Goal: Task Accomplishment & Management: Use online tool/utility

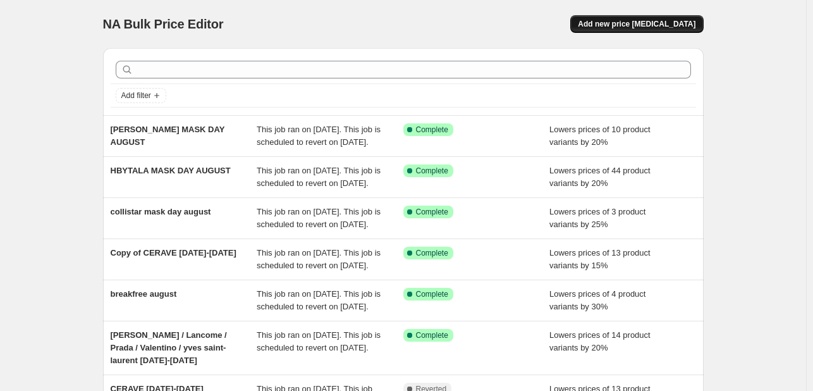
click at [644, 20] on span "Add new price [MEDICAL_DATA]" at bounding box center [637, 24] width 118 height 10
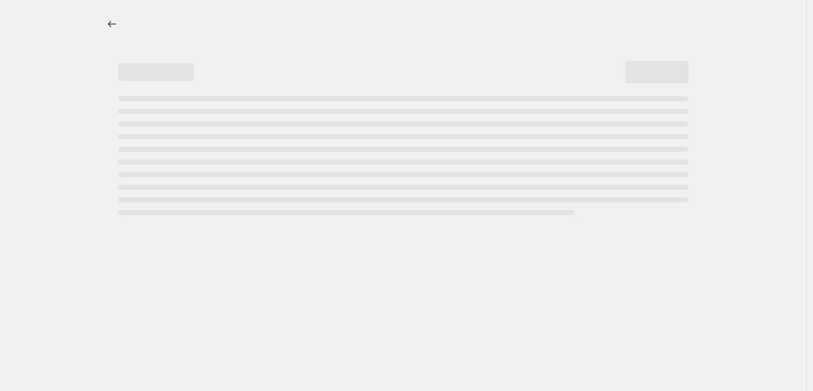
select select "percentage"
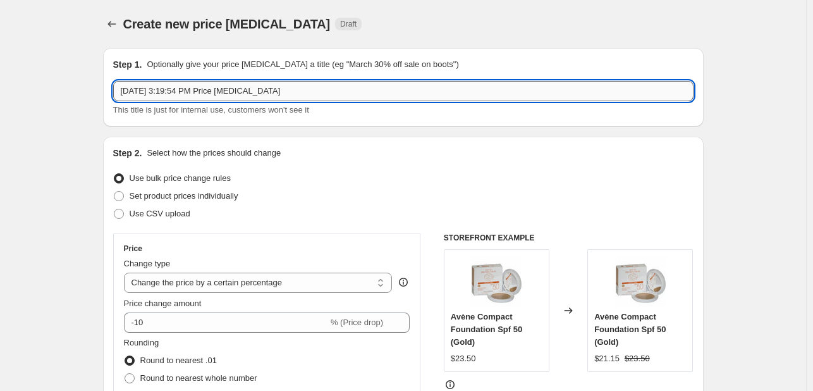
click at [294, 90] on input "[DATE] 3:19:54 PM Price [MEDICAL_DATA]" at bounding box center [403, 91] width 581 height 20
type input "elementre mask day august"
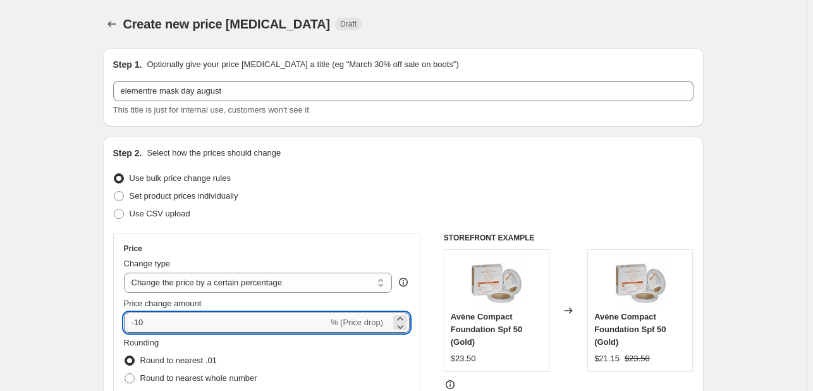
click at [170, 328] on input "-10" at bounding box center [226, 322] width 204 height 20
type input "-1"
type input "-25"
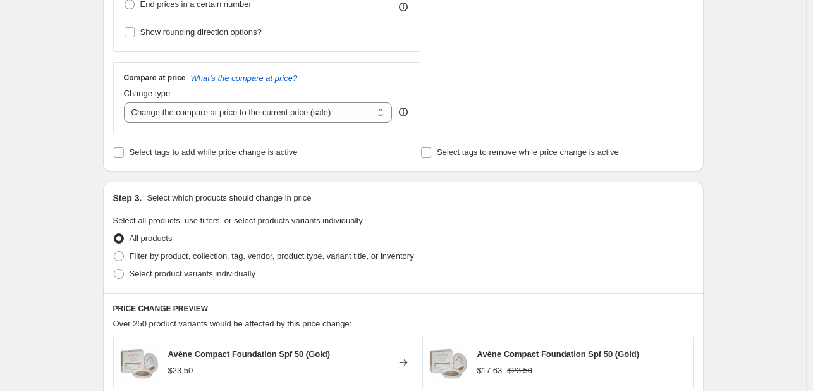
scroll to position [443, 0]
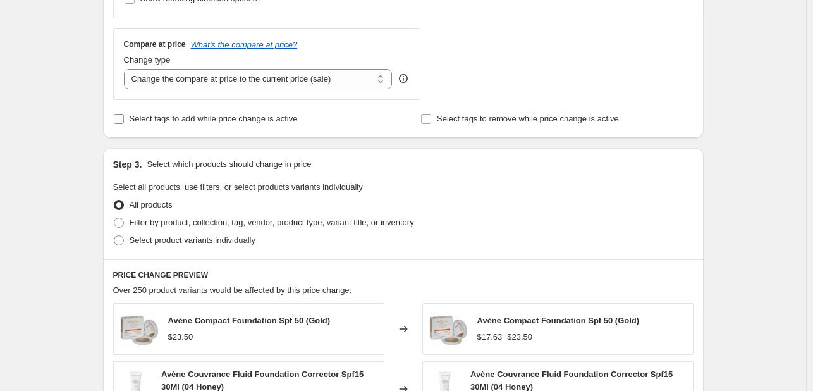
click at [197, 120] on span "Select tags to add while price change is active" at bounding box center [214, 118] width 168 height 9
click at [124, 120] on input "Select tags to add while price change is active" at bounding box center [119, 119] width 10 height 10
checkbox input "true"
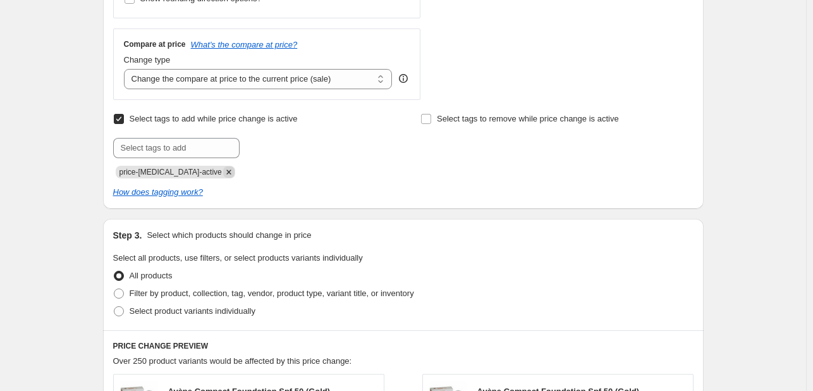
click at [223, 176] on icon "Remove price-change-job-active" at bounding box center [228, 171] width 11 height 11
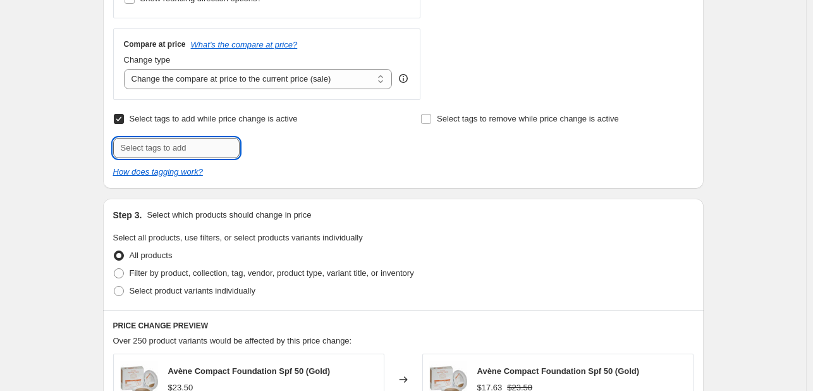
click at [213, 146] on input "text" at bounding box center [176, 148] width 127 height 20
type input "MASKD825"
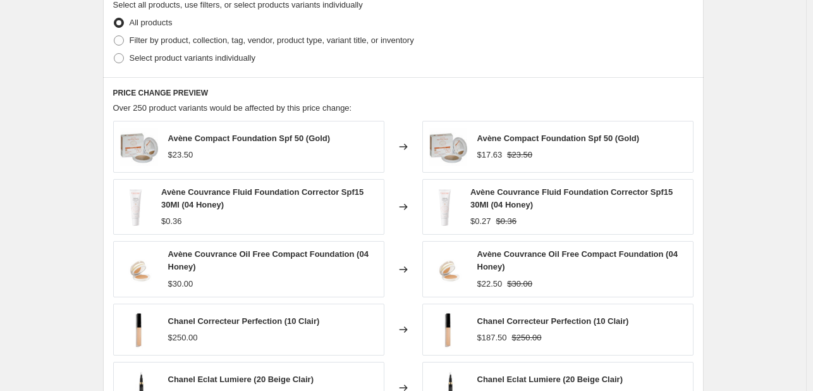
scroll to position [633, 0]
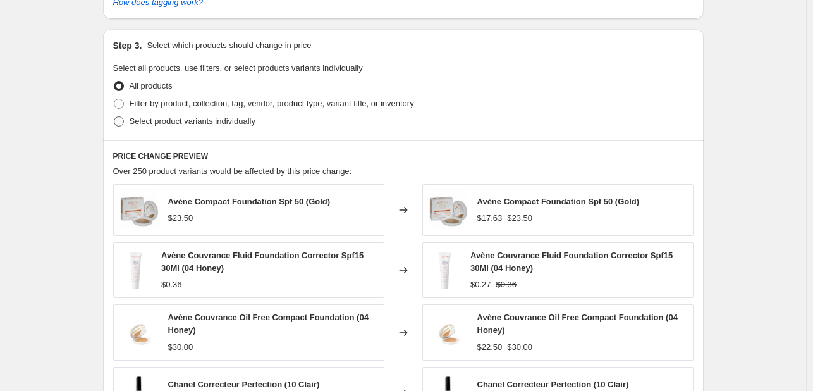
click at [240, 121] on span "Select product variants individually" at bounding box center [193, 120] width 126 height 9
click at [114, 117] on input "Select product variants individually" at bounding box center [114, 116] width 1 height 1
radio input "true"
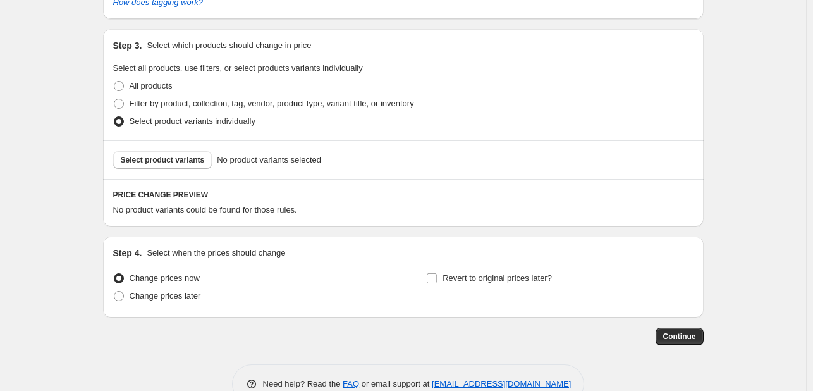
click at [194, 162] on span "Select product variants" at bounding box center [163, 160] width 84 height 10
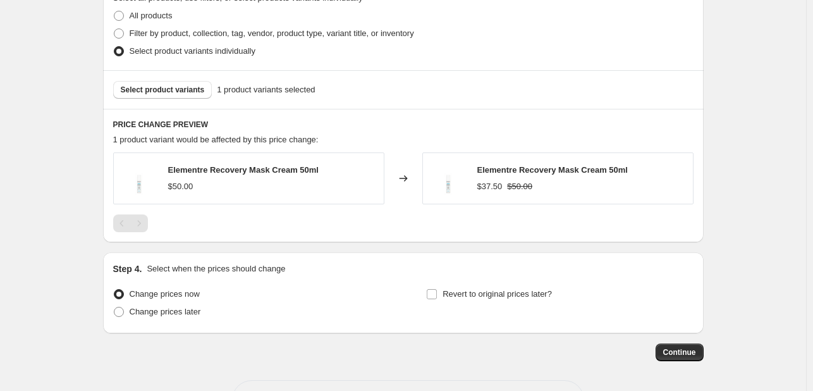
scroll to position [750, 0]
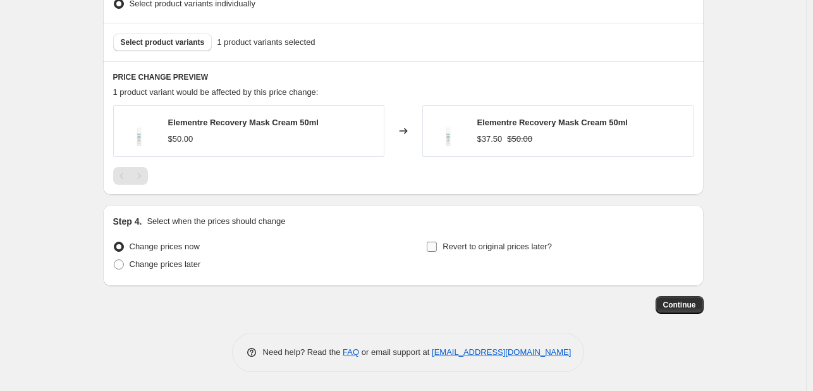
click at [498, 245] on span "Revert to original prices later?" at bounding box center [497, 246] width 109 height 9
click at [437, 245] on input "Revert to original prices later?" at bounding box center [432, 247] width 10 height 10
checkbox input "true"
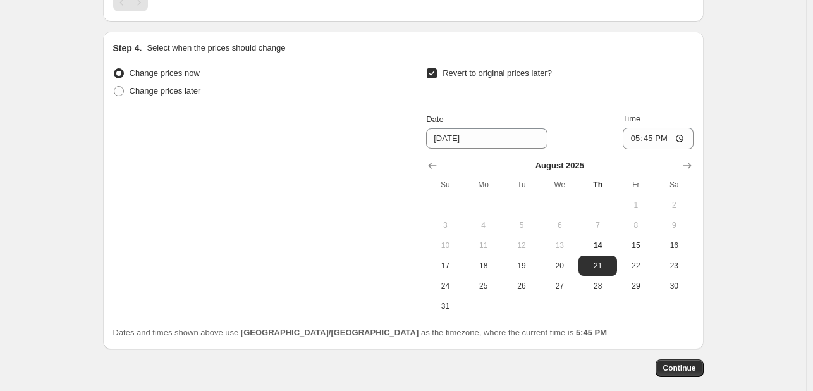
scroll to position [987, 0]
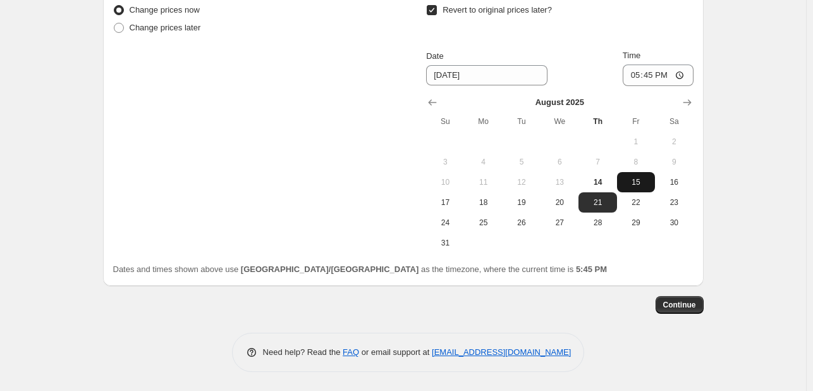
click at [630, 180] on span "15" at bounding box center [636, 182] width 28 height 10
type input "[DATE]"
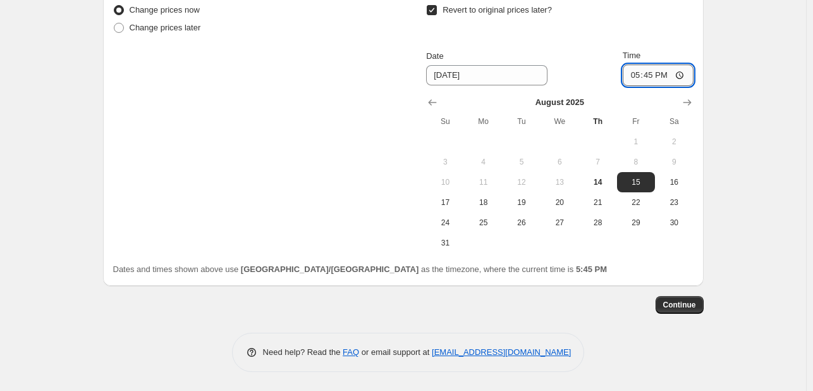
click at [636, 74] on input "17:45" at bounding box center [658, 76] width 71 height 22
type input "23:55"
click at [693, 307] on span "Continue" at bounding box center [680, 305] width 33 height 10
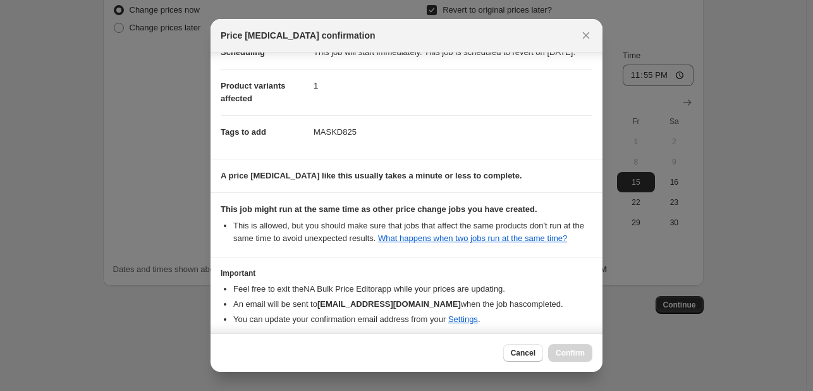
scroll to position [187, 0]
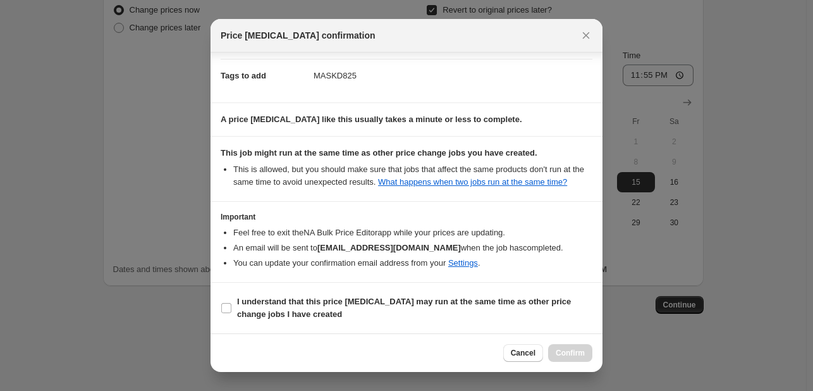
click at [559, 329] on section "I understand that this price [MEDICAL_DATA] may run at the same time as other p…" at bounding box center [407, 308] width 392 height 51
click at [560, 312] on span "I understand that this price [MEDICAL_DATA] may run at the same time as other p…" at bounding box center [414, 307] width 355 height 25
click at [231, 312] on input "I understand that this price [MEDICAL_DATA] may run at the same time as other p…" at bounding box center [226, 308] width 10 height 10
checkbox input "true"
click at [574, 357] on span "Confirm" at bounding box center [570, 353] width 29 height 10
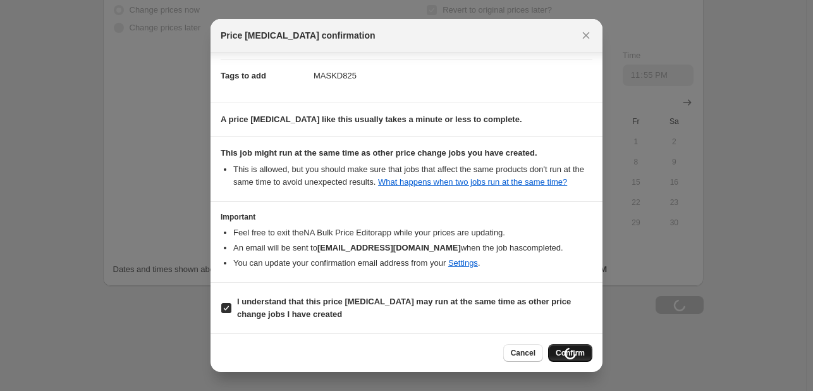
type input "elementre mask day august"
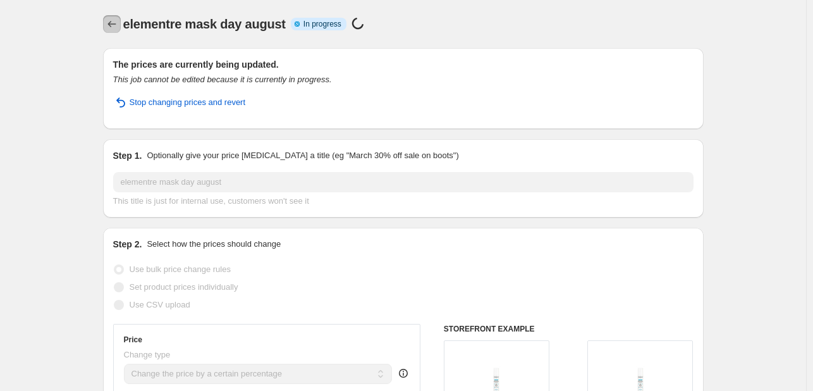
click at [118, 23] on icon "Price change jobs" at bounding box center [112, 24] width 13 height 13
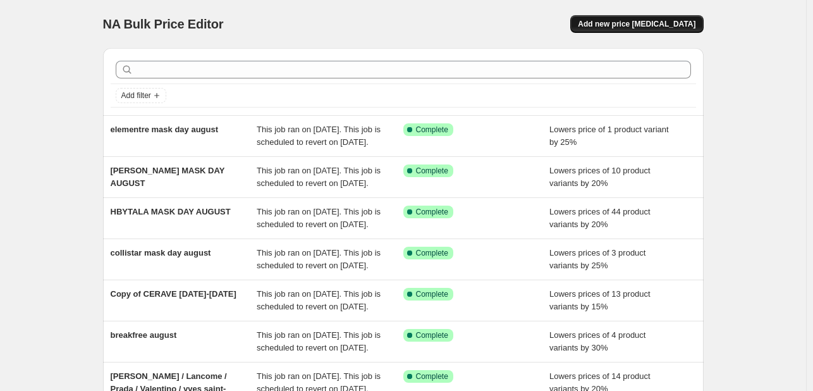
click at [615, 26] on span "Add new price [MEDICAL_DATA]" at bounding box center [637, 24] width 118 height 10
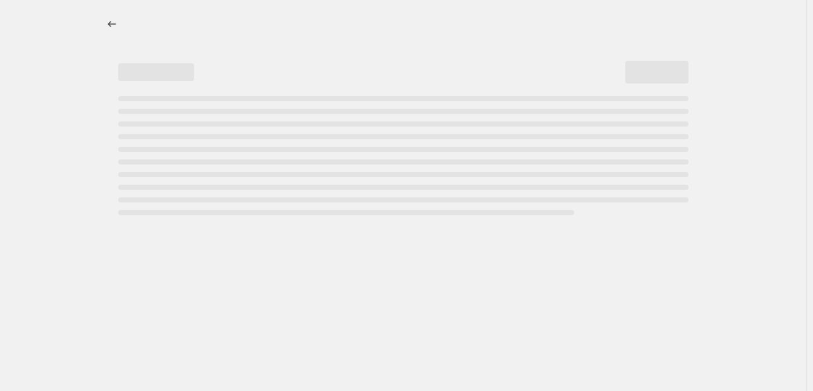
select select "percentage"
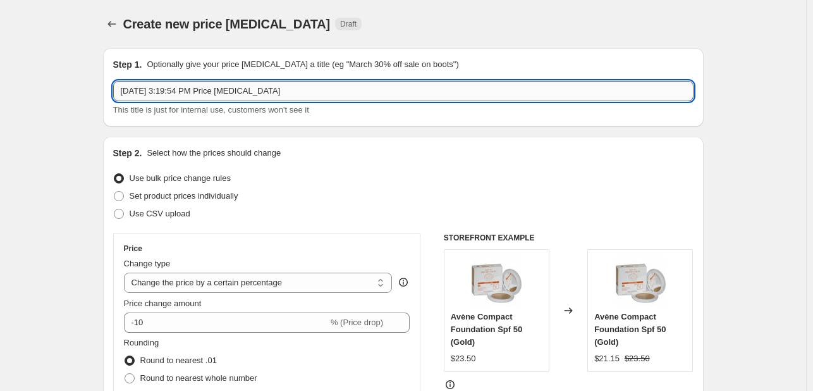
click at [278, 96] on input "[DATE] 3:19:54 PM Price [MEDICAL_DATA]" at bounding box center [403, 91] width 581 height 20
type input "FACE FACTS MASK DAY AUGUST"
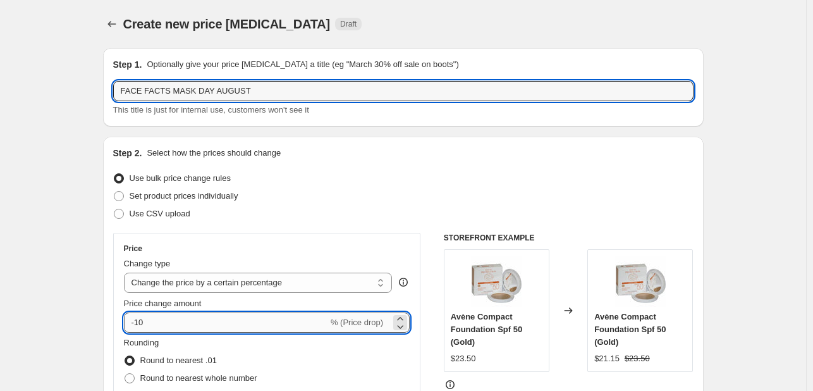
click at [187, 326] on input "-10" at bounding box center [226, 322] width 204 height 20
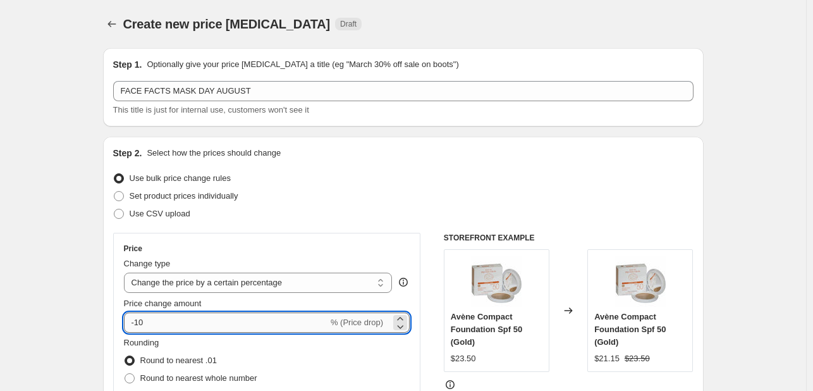
type input "-1"
type input "-25"
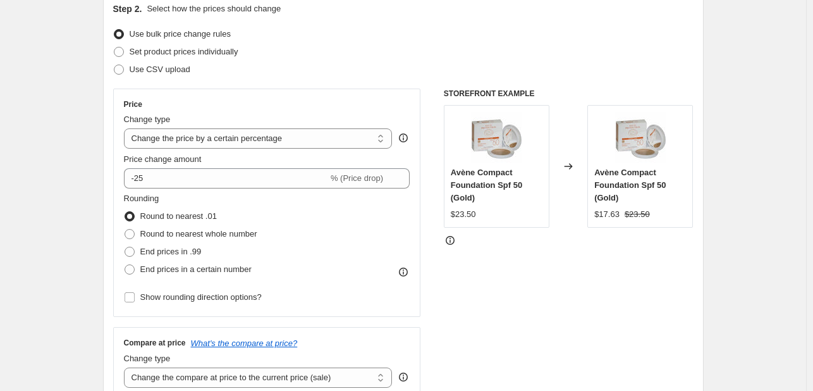
scroll to position [316, 0]
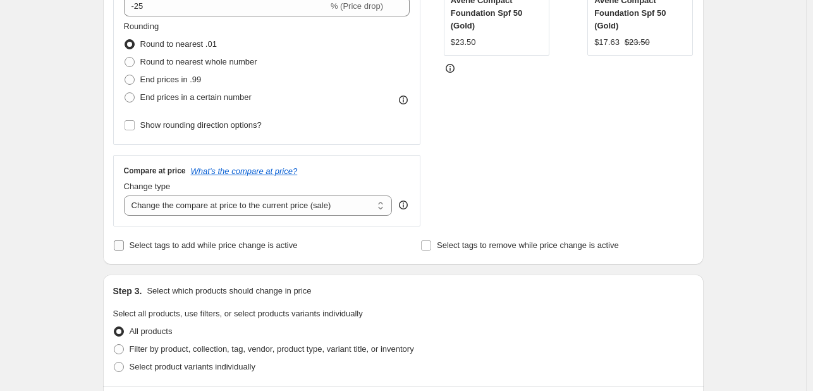
click at [171, 253] on label "Select tags to add while price change is active" at bounding box center [205, 246] width 185 height 18
click at [124, 250] on input "Select tags to add while price change is active" at bounding box center [119, 245] width 10 height 10
checkbox input "true"
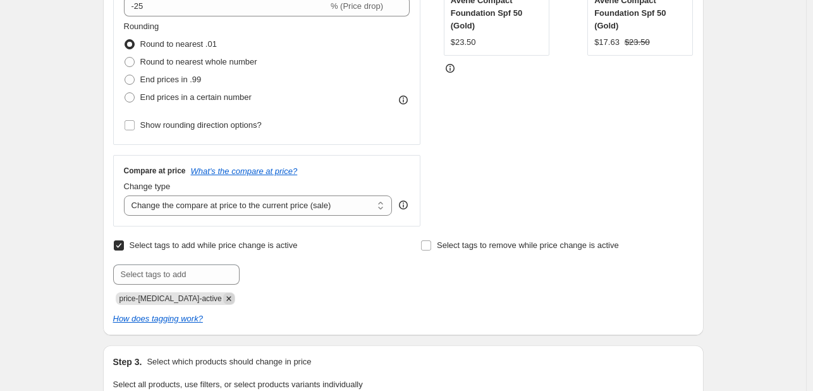
click at [223, 293] on icon "Remove price-change-job-active" at bounding box center [228, 298] width 11 height 11
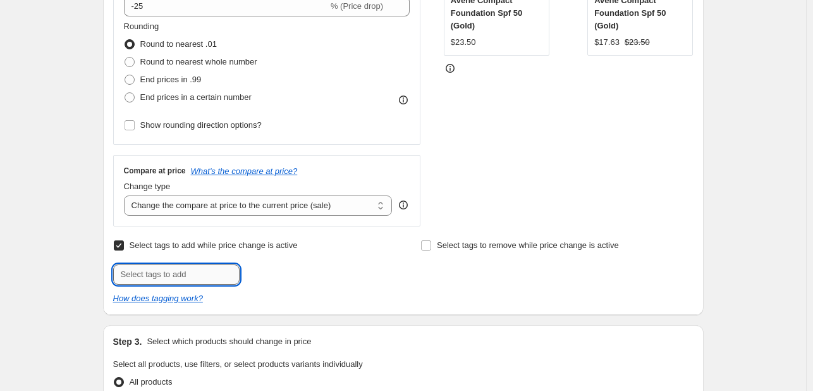
click at [207, 275] on input "text" at bounding box center [176, 274] width 127 height 20
type input "MASKD825"
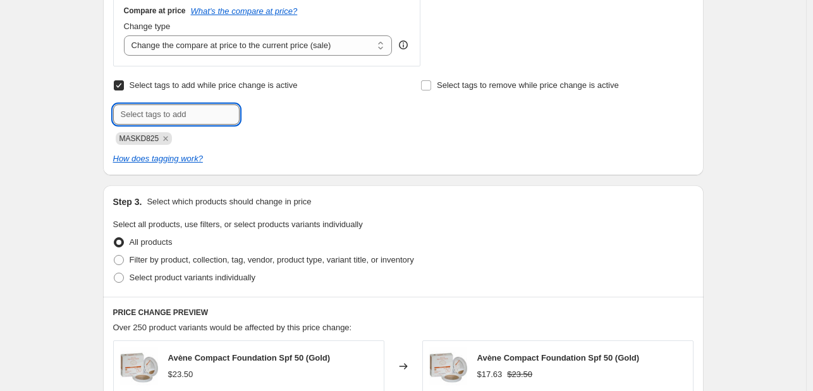
scroll to position [569, 0]
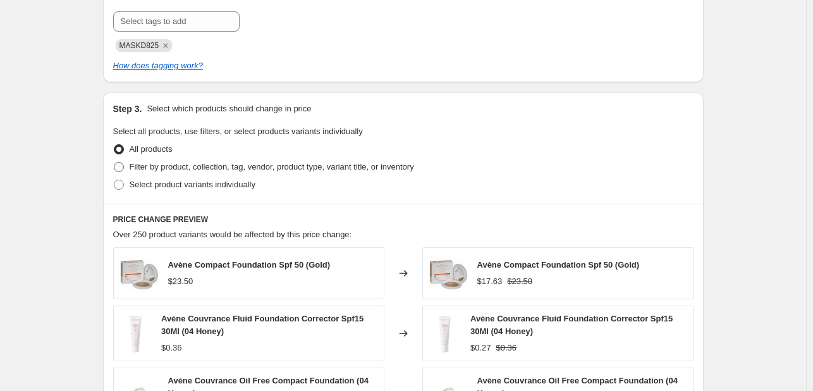
click at [236, 162] on span "Filter by product, collection, tag, vendor, product type, variant title, or inv…" at bounding box center [272, 166] width 285 height 9
click at [114, 162] on input "Filter by product, collection, tag, vendor, product type, variant title, or inv…" at bounding box center [114, 162] width 1 height 1
radio input "true"
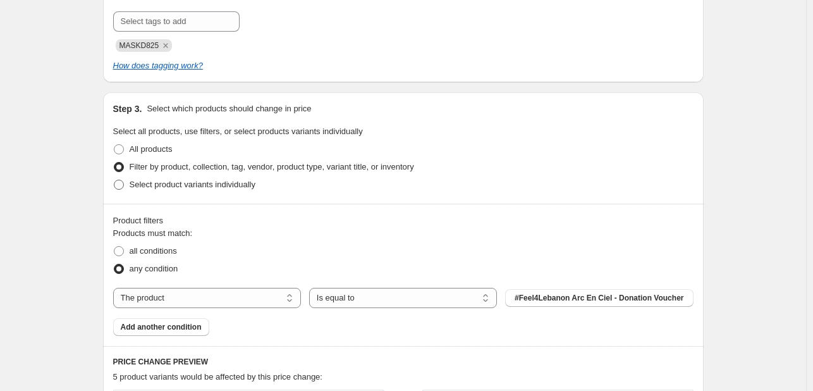
click at [232, 187] on span "Select product variants individually" at bounding box center [193, 184] width 126 height 9
click at [114, 180] on input "Select product variants individually" at bounding box center [114, 180] width 1 height 1
radio input "true"
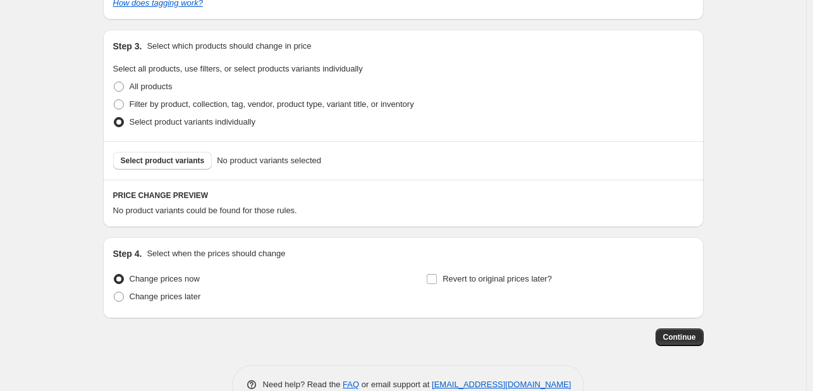
scroll to position [633, 0]
click at [190, 156] on span "Select product variants" at bounding box center [163, 160] width 84 height 10
click at [242, 102] on span "Filter by product, collection, tag, vendor, product type, variant title, or inv…" at bounding box center [272, 103] width 285 height 9
click at [114, 99] on input "Filter by product, collection, tag, vendor, product type, variant title, or inv…" at bounding box center [114, 99] width 1 height 1
radio input "true"
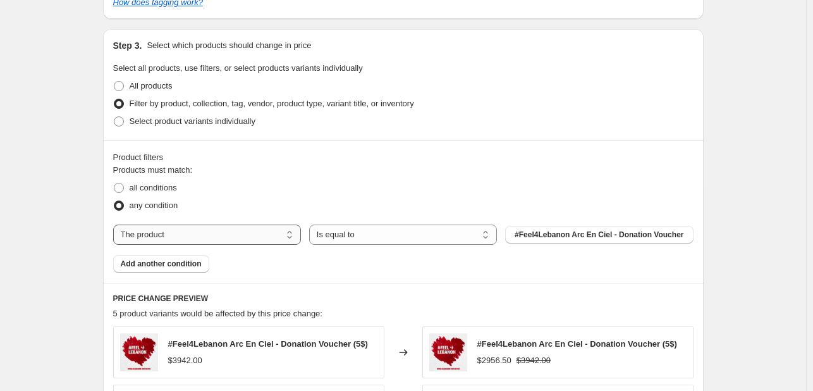
click at [175, 244] on select "The product The product's collection The product's tag The product's vendor The…" at bounding box center [207, 235] width 188 height 20
select select "tag"
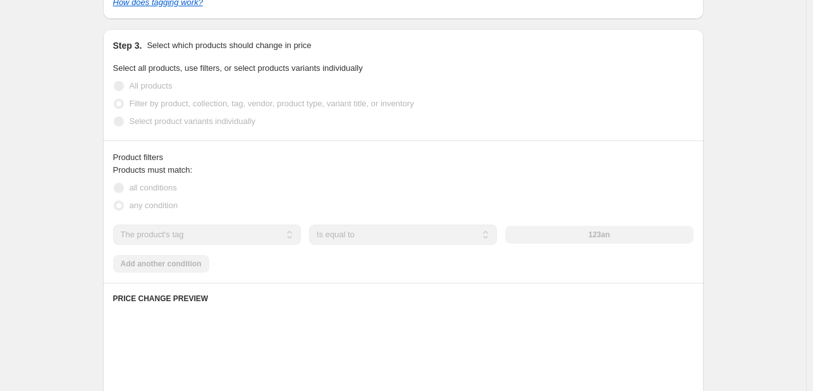
click at [587, 234] on div "123an" at bounding box center [599, 235] width 188 height 18
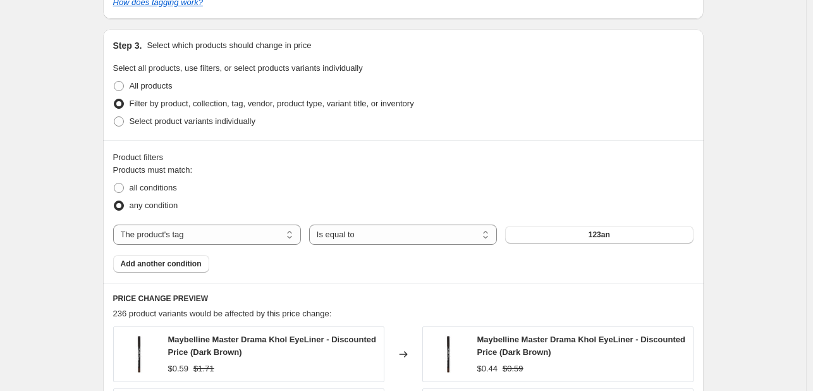
click at [587, 234] on button "123an" at bounding box center [599, 235] width 188 height 18
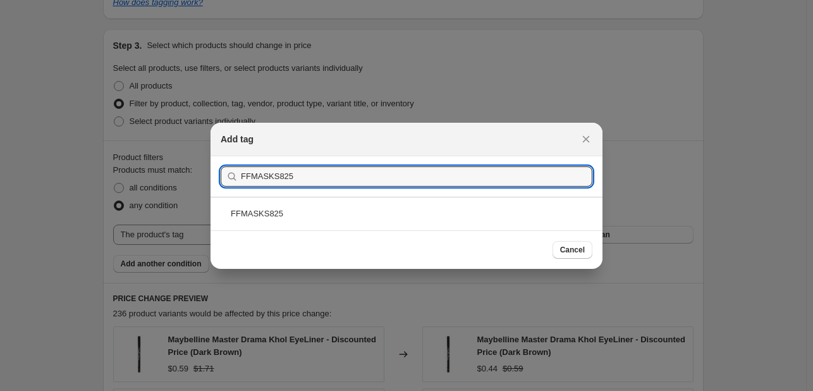
type input "FFMASKS825"
click at [494, 217] on div "FFMASKS825" at bounding box center [407, 214] width 392 height 34
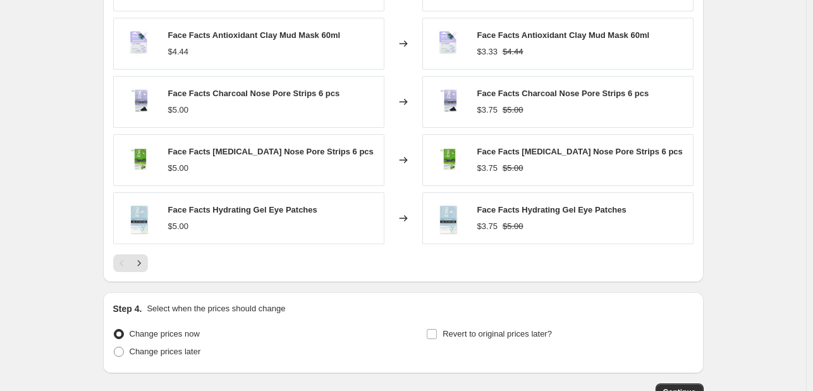
scroll to position [1012, 0]
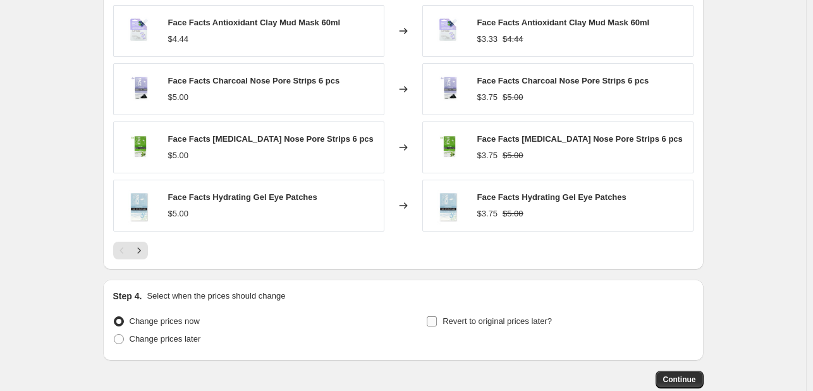
click at [505, 316] on span "Revert to original prices later?" at bounding box center [497, 320] width 109 height 9
click at [437, 316] on input "Revert to original prices later?" at bounding box center [432, 321] width 10 height 10
checkbox input "true"
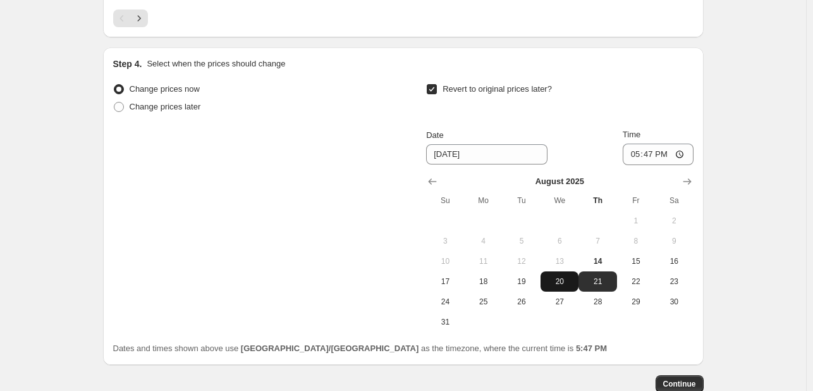
scroll to position [1265, 0]
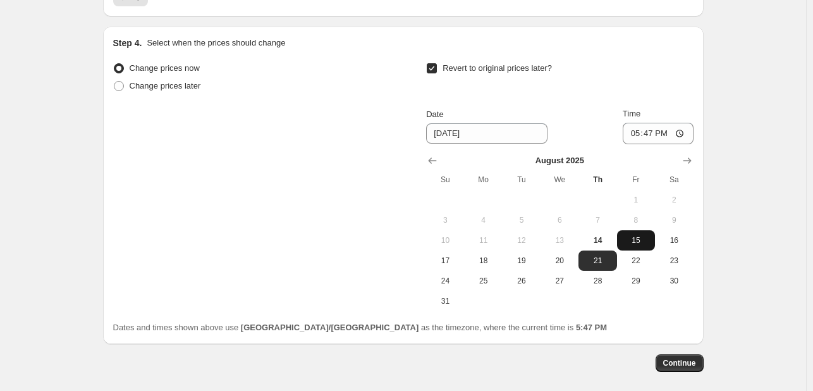
click at [638, 233] on button "15" at bounding box center [636, 240] width 38 height 20
type input "[DATE]"
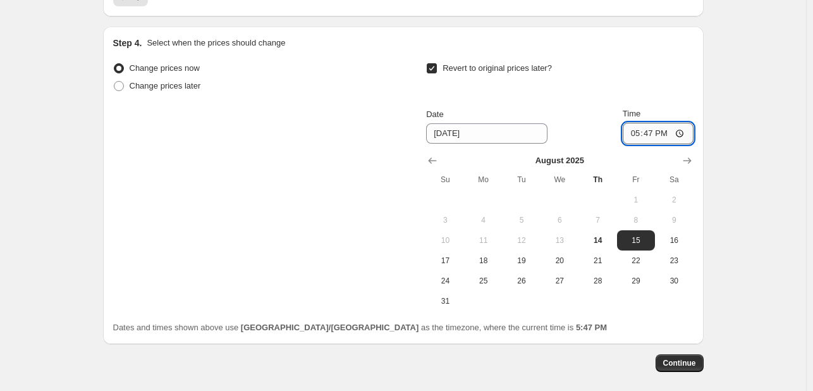
click at [635, 135] on input "17:47" at bounding box center [658, 134] width 71 height 22
type input "23:55"
click at [684, 360] on span "Continue" at bounding box center [680, 363] width 33 height 10
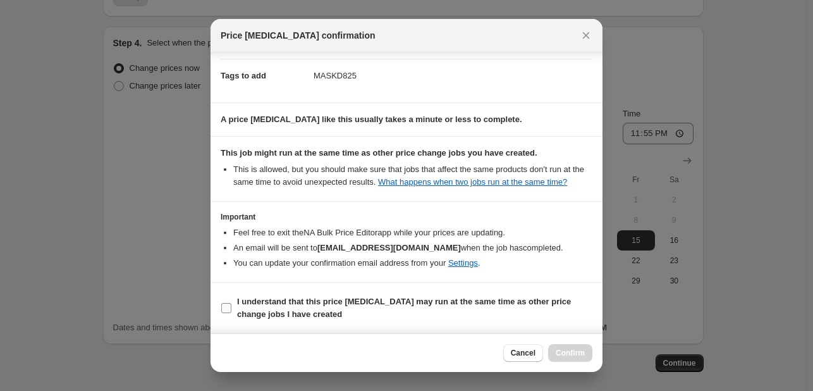
scroll to position [187, 0]
click at [572, 310] on span "I understand that this price [MEDICAL_DATA] may run at the same time as other p…" at bounding box center [414, 307] width 355 height 25
click at [231, 310] on input "I understand that this price [MEDICAL_DATA] may run at the same time as other p…" at bounding box center [226, 308] width 10 height 10
checkbox input "true"
click at [588, 356] on button "Confirm" at bounding box center [570, 353] width 44 height 18
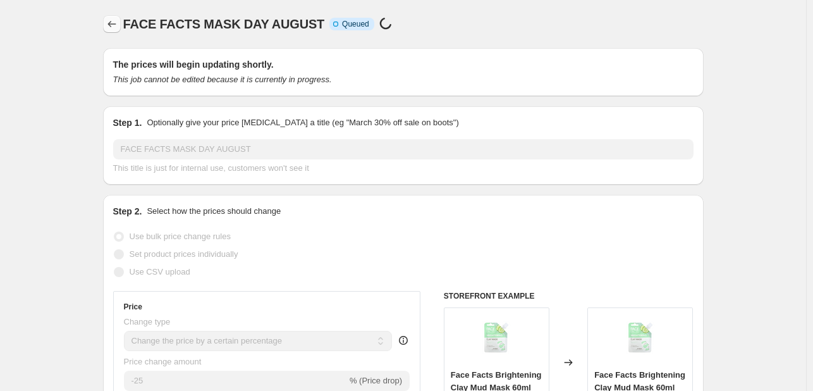
click at [110, 18] on icon "Price change jobs" at bounding box center [112, 24] width 13 height 13
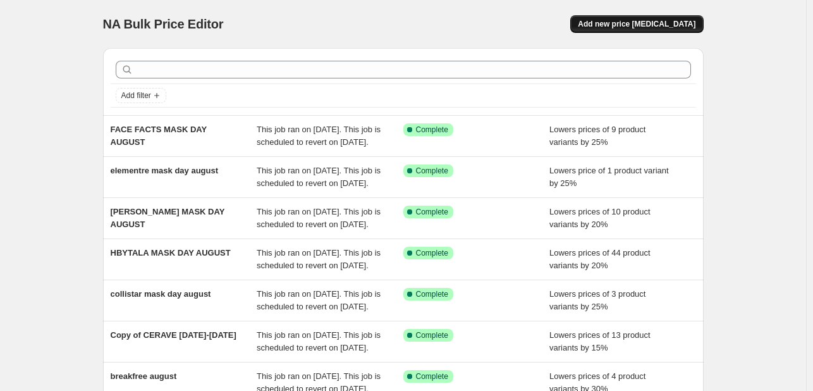
click at [671, 19] on span "Add new price [MEDICAL_DATA]" at bounding box center [637, 24] width 118 height 10
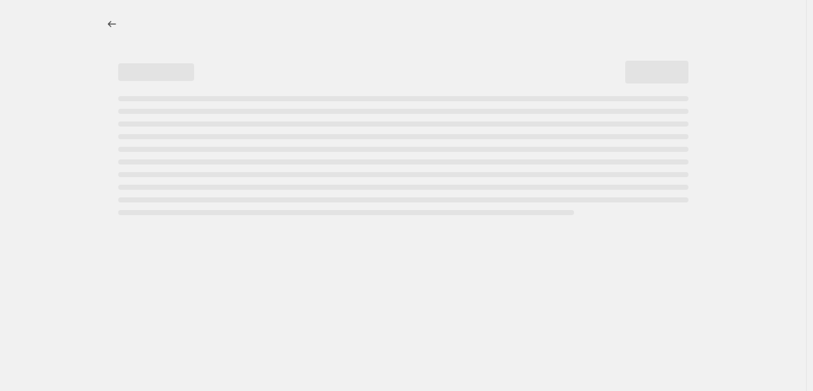
select select "percentage"
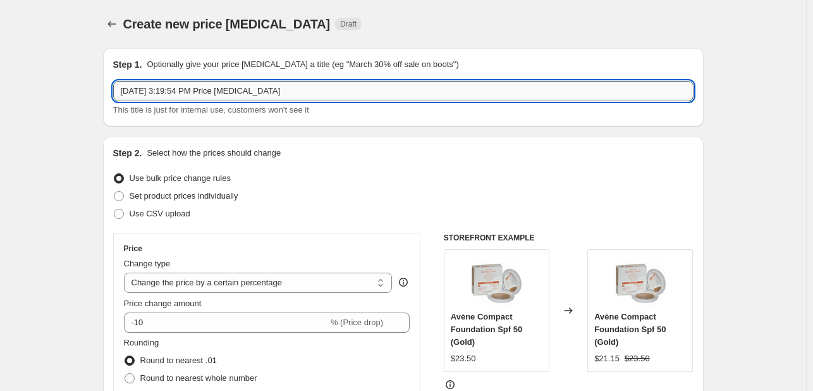
click at [244, 89] on input "[DATE] 3:19:54 PM Price [MEDICAL_DATA]" at bounding box center [403, 91] width 581 height 20
type input "[PERSON_NAME] MASK DAY AUGUST"
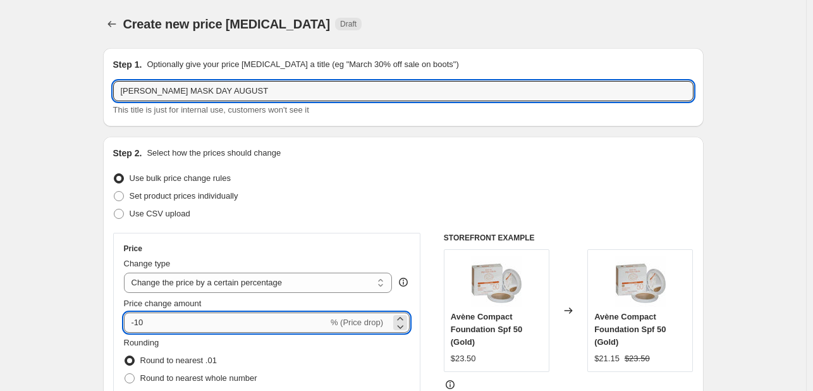
click at [154, 323] on input "-10" at bounding box center [226, 322] width 204 height 20
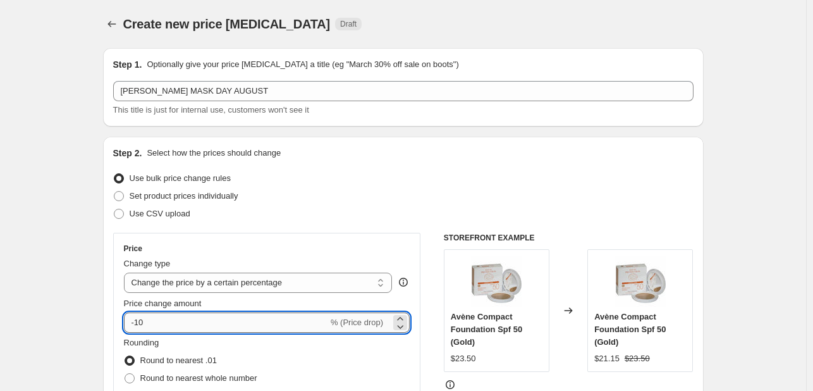
type input "-1"
type input "-20"
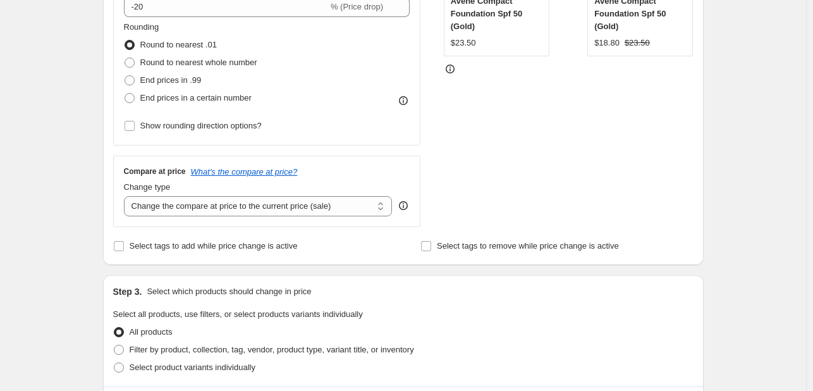
scroll to position [316, 0]
click at [181, 239] on span "Select tags to add while price change is active" at bounding box center [214, 245] width 168 height 13
click at [124, 240] on input "Select tags to add while price change is active" at bounding box center [119, 245] width 10 height 10
checkbox input "true"
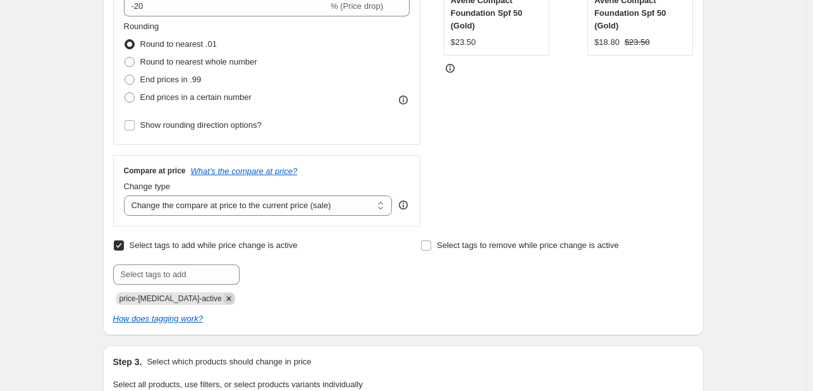
click at [223, 293] on icon "Remove price-change-job-active" at bounding box center [228, 298] width 11 height 11
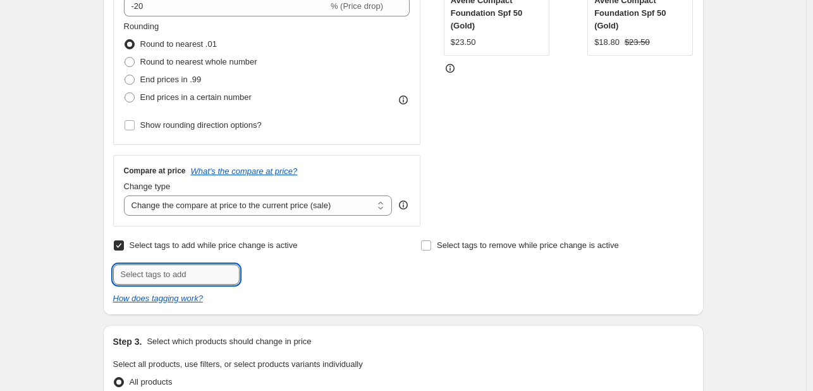
click at [207, 269] on input "text" at bounding box center [176, 274] width 127 height 20
type input "MASKD825"
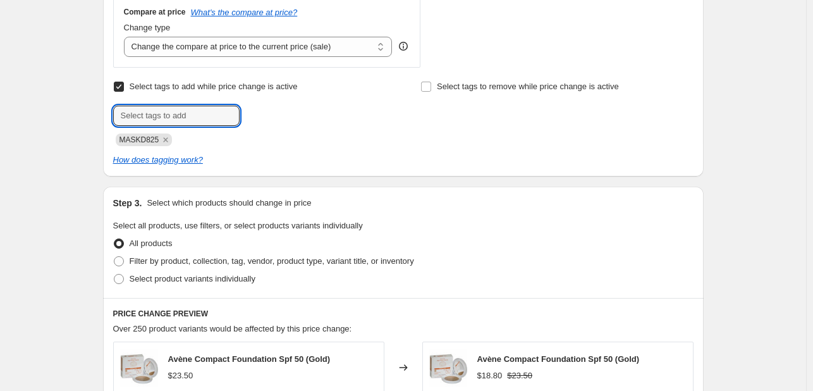
scroll to position [506, 0]
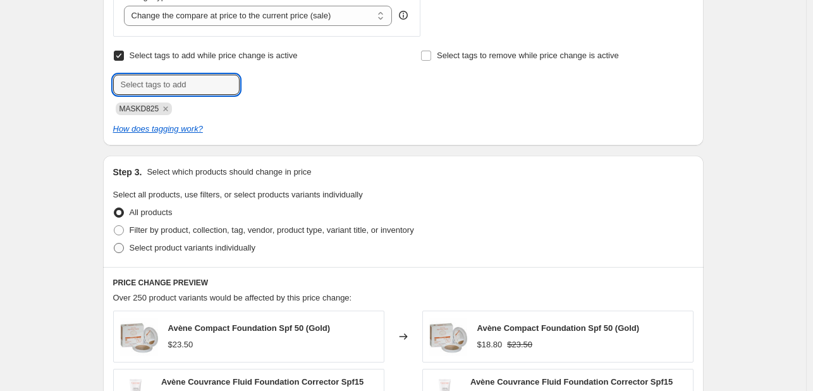
click at [197, 245] on span "Select product variants individually" at bounding box center [193, 247] width 126 height 9
click at [114, 244] on input "Select product variants individually" at bounding box center [114, 243] width 1 height 1
radio input "true"
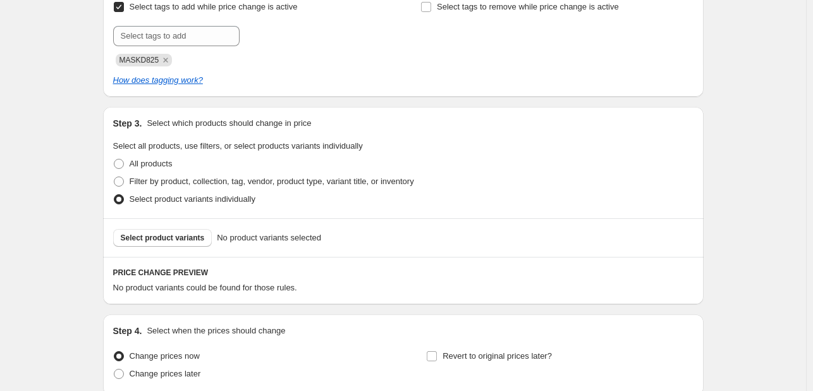
scroll to position [569, 0]
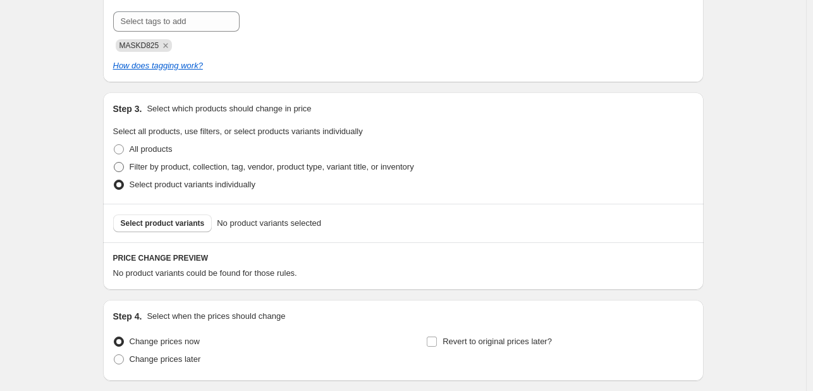
click at [175, 171] on span "Filter by product, collection, tag, vendor, product type, variant title, or inv…" at bounding box center [272, 166] width 285 height 9
click at [114, 163] on input "Filter by product, collection, tag, vendor, product type, variant title, or inv…" at bounding box center [114, 162] width 1 height 1
radio input "true"
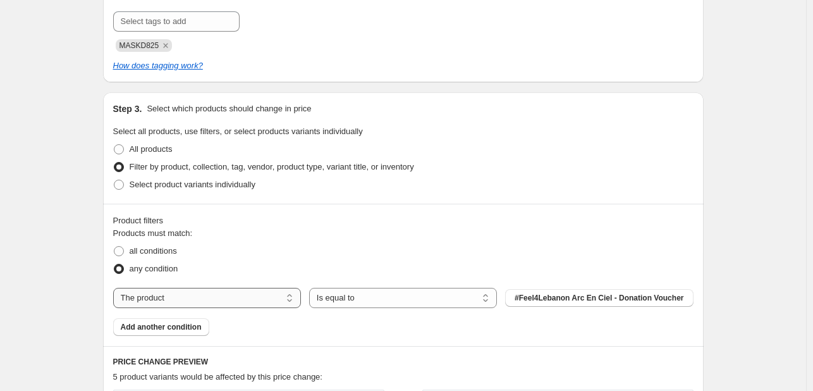
click at [216, 291] on select "The product The product's collection The product's tag The product's vendor The…" at bounding box center [207, 298] width 188 height 20
select select "tag"
click at [584, 297] on button "123an" at bounding box center [599, 298] width 188 height 18
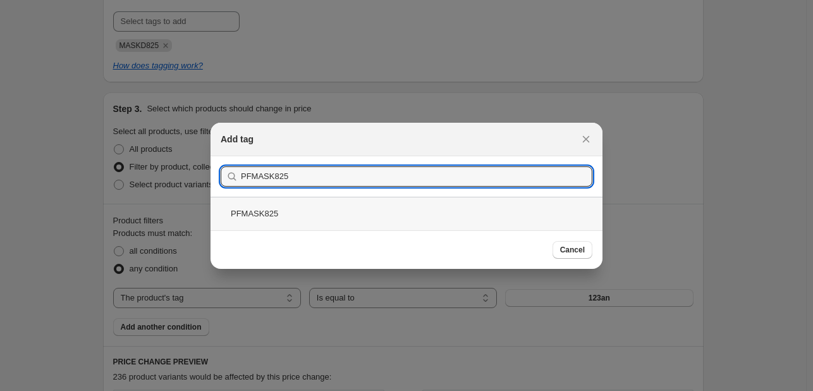
type input "PFMASK825"
click at [285, 223] on div "PFMASK825" at bounding box center [407, 214] width 392 height 34
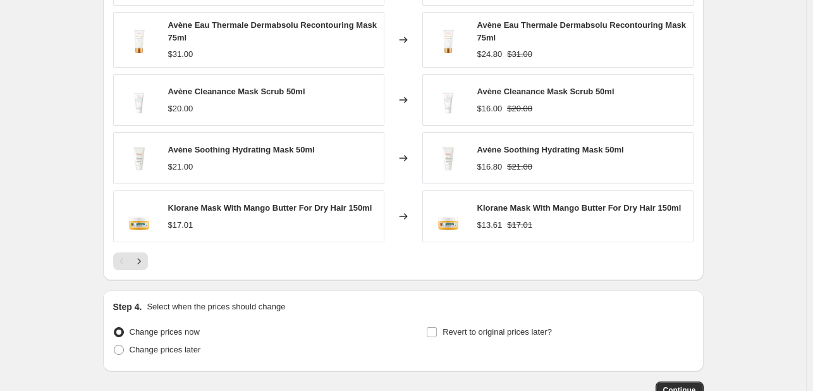
scroll to position [1012, 0]
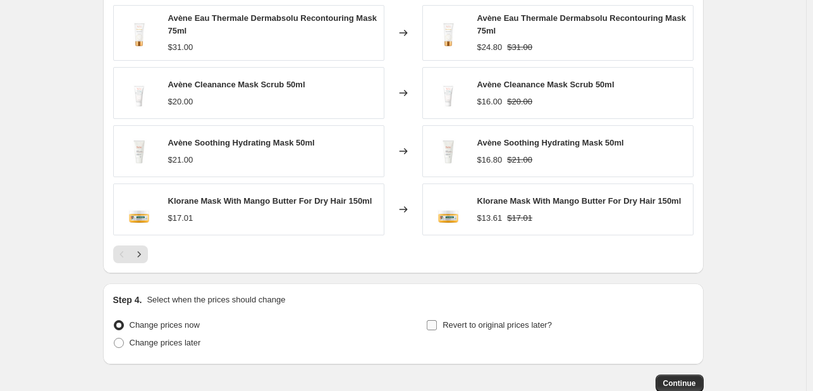
click at [433, 320] on input "Revert to original prices later?" at bounding box center [432, 325] width 10 height 10
checkbox input "true"
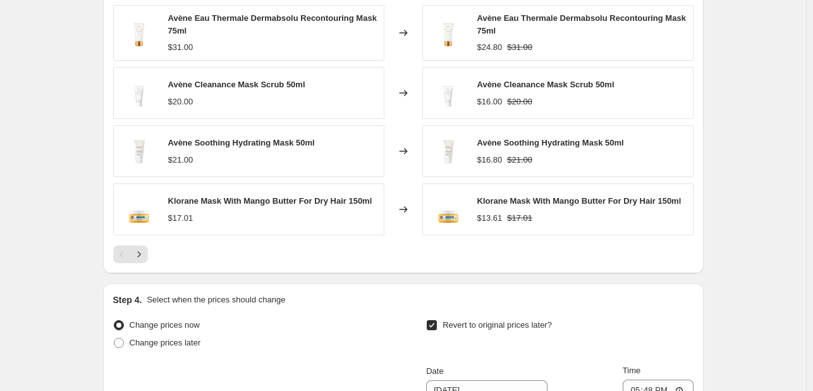
scroll to position [1326, 0]
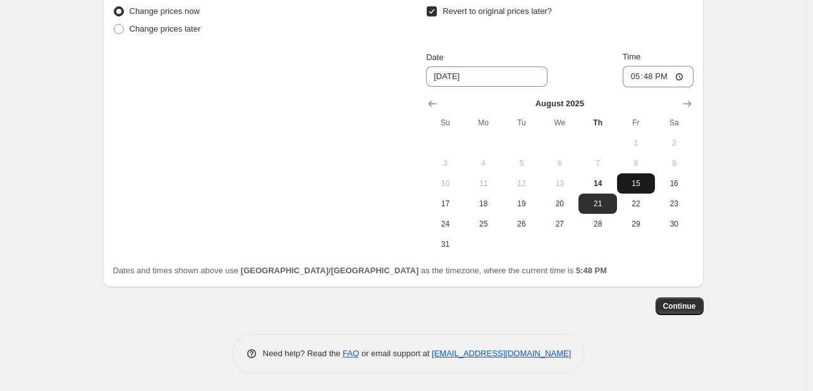
click at [641, 185] on span "15" at bounding box center [636, 183] width 28 height 10
type input "[DATE]"
click at [636, 84] on input "17:48" at bounding box center [658, 77] width 71 height 22
type input "23:55"
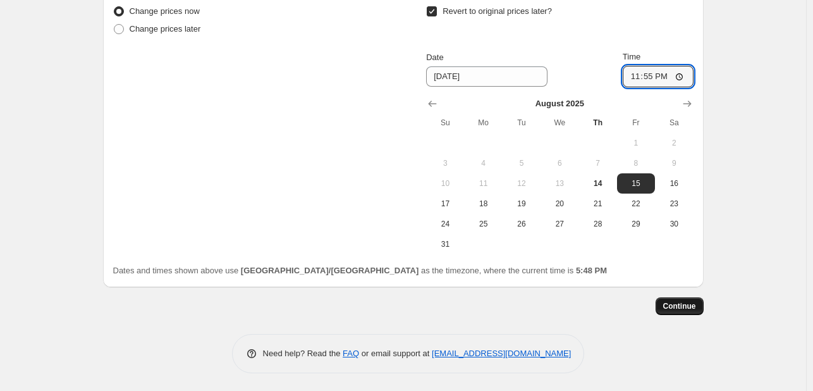
click at [684, 297] on button "Continue" at bounding box center [680, 306] width 48 height 18
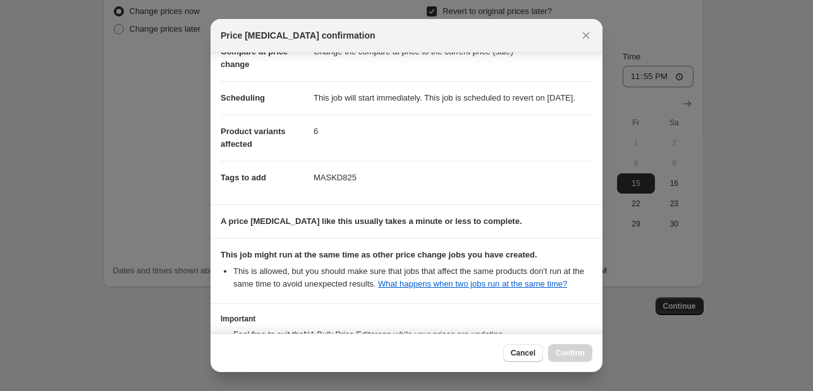
scroll to position [187, 0]
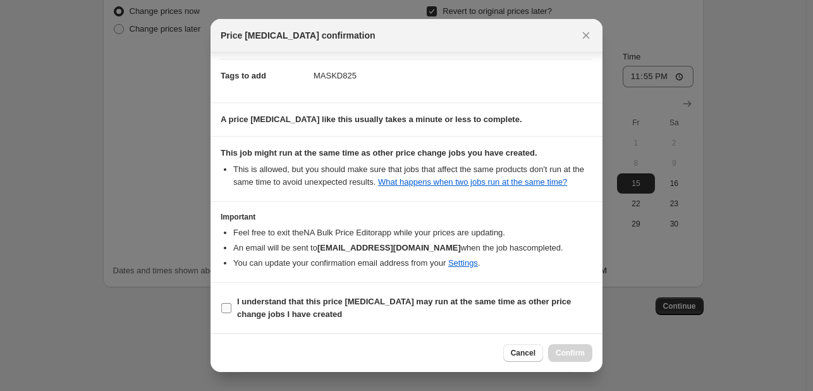
click at [506, 309] on span "I understand that this price [MEDICAL_DATA] may run at the same time as other p…" at bounding box center [414, 307] width 355 height 25
click at [231, 309] on input "I understand that this price [MEDICAL_DATA] may run at the same time as other p…" at bounding box center [226, 308] width 10 height 10
checkbox input "true"
click at [570, 363] on div "Cancel Confirm" at bounding box center [407, 352] width 392 height 39
click at [572, 355] on span "Confirm" at bounding box center [570, 353] width 29 height 10
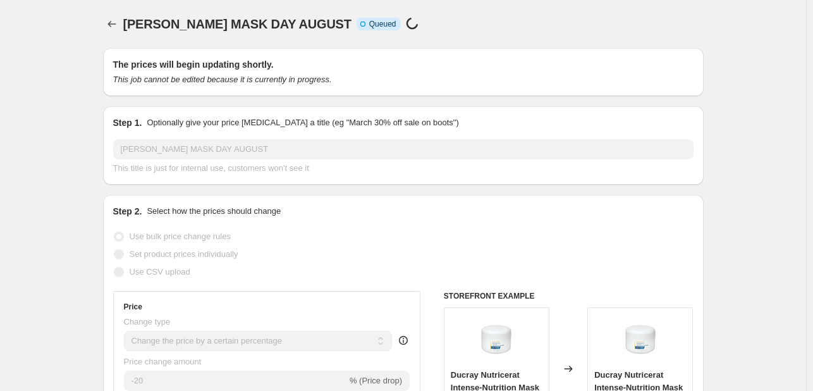
scroll to position [1326, 0]
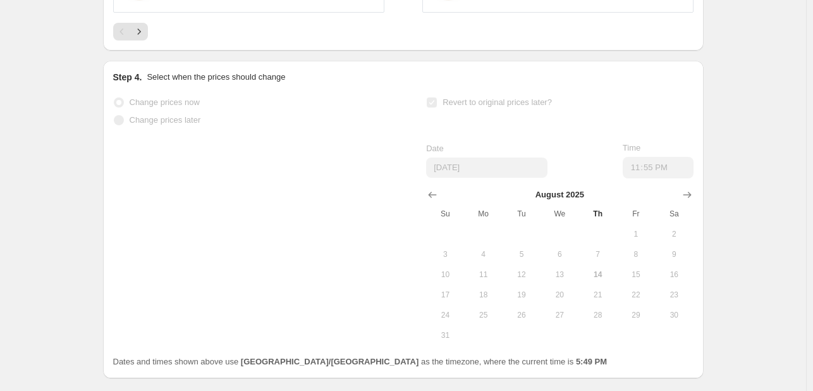
select select "percentage"
select select "tag"
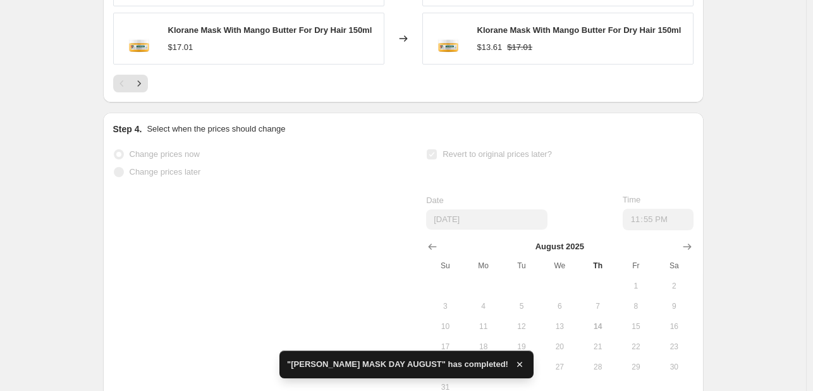
scroll to position [0, 0]
